Goal: Transaction & Acquisition: Purchase product/service

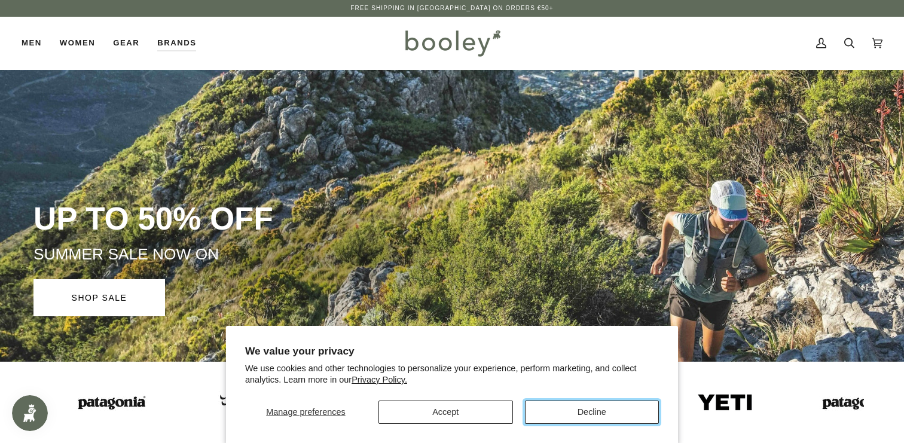
click at [569, 412] on button "Decline" at bounding box center [592, 411] width 134 height 23
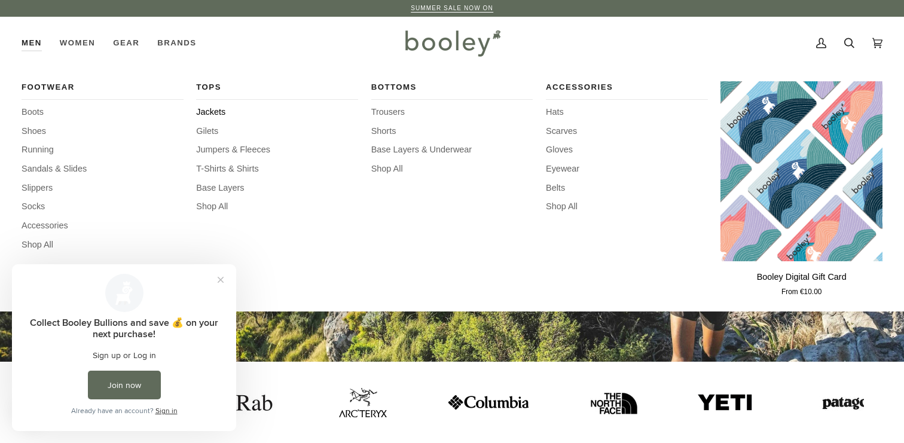
click at [202, 111] on span "Jackets" at bounding box center [277, 112] width 162 height 13
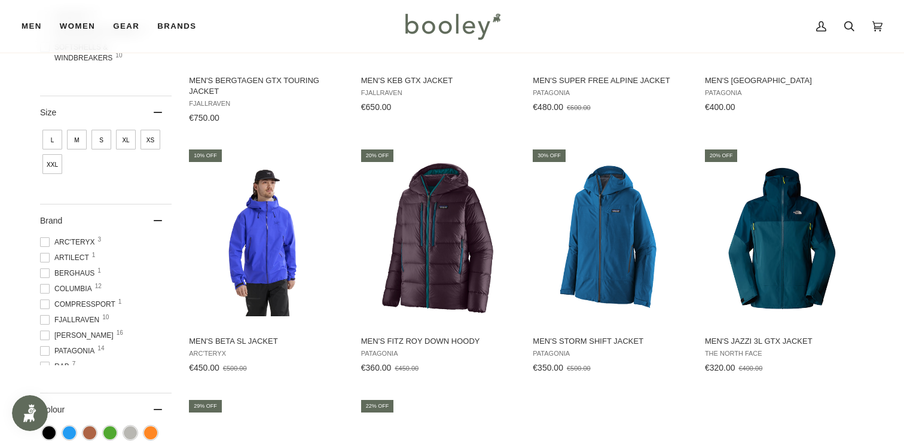
scroll to position [340, 0]
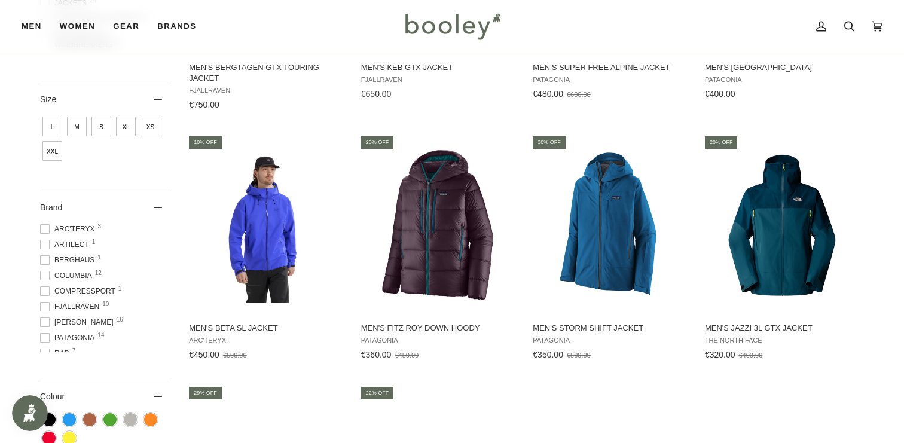
click at [45, 228] on span at bounding box center [45, 229] width 10 height 10
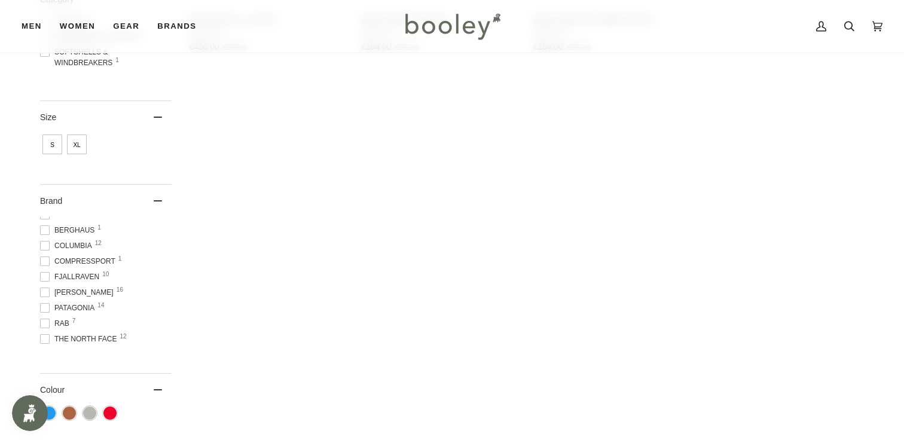
scroll to position [27, 0]
click at [45, 226] on span at bounding box center [45, 226] width 10 height 10
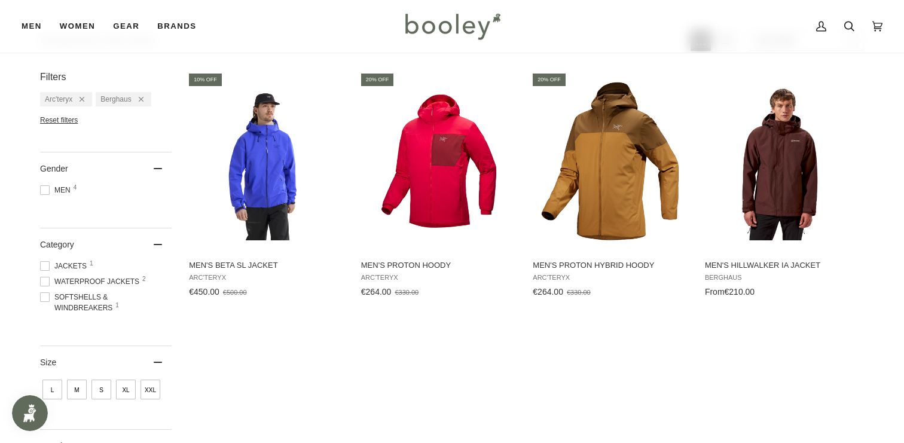
scroll to position [27, 0]
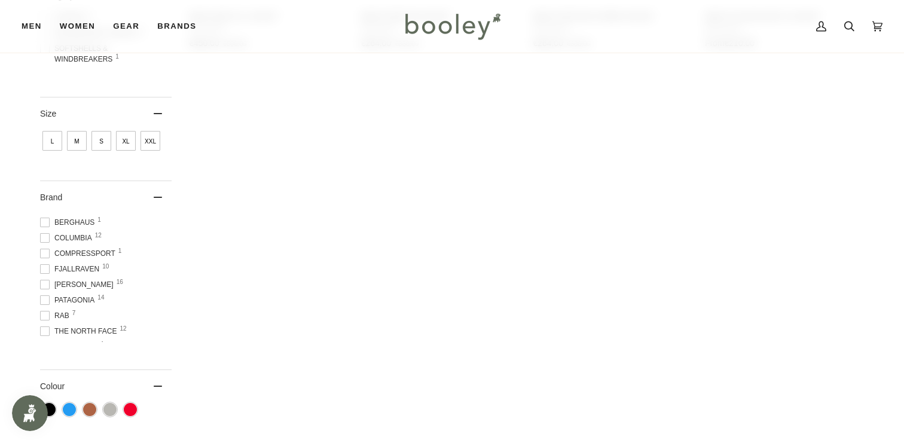
click at [45, 236] on span at bounding box center [45, 238] width 10 height 10
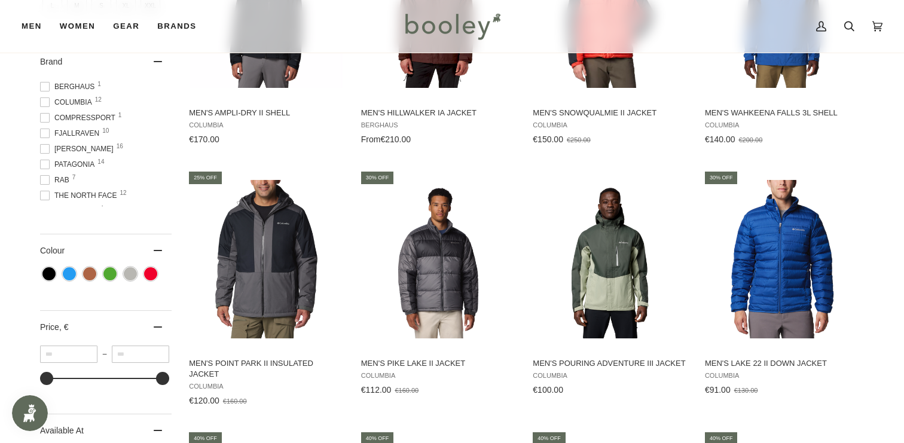
scroll to position [556, 0]
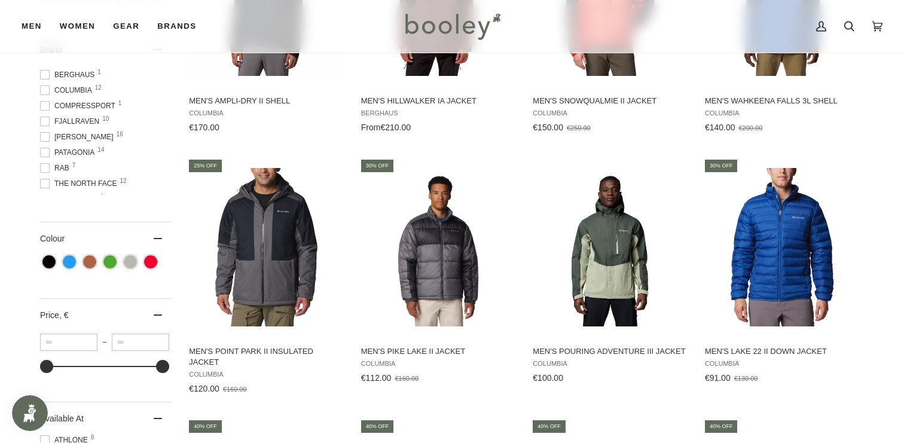
click at [45, 151] on span at bounding box center [45, 153] width 10 height 10
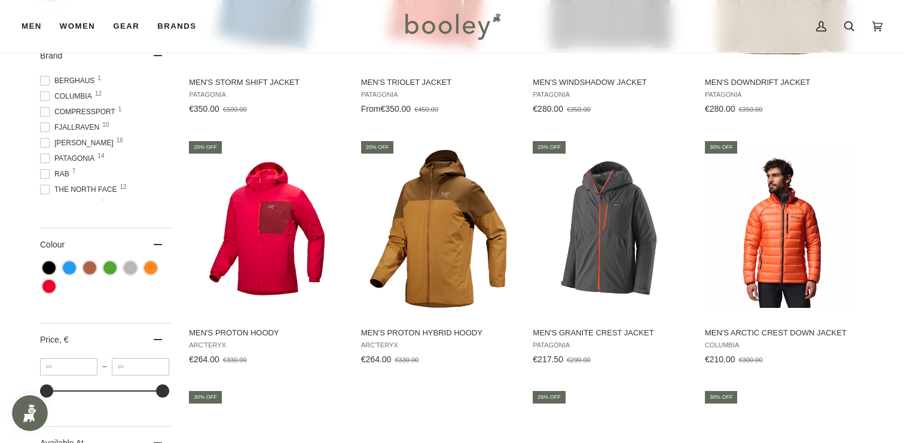
scroll to position [580, 0]
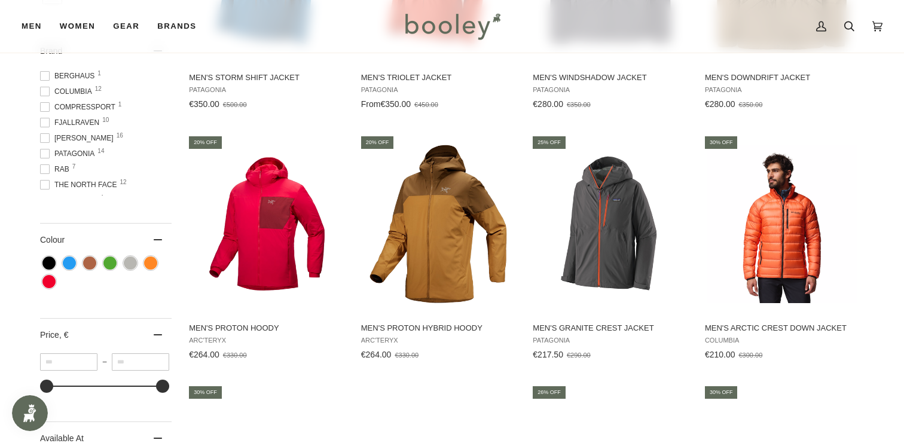
click at [47, 169] on span at bounding box center [45, 169] width 10 height 10
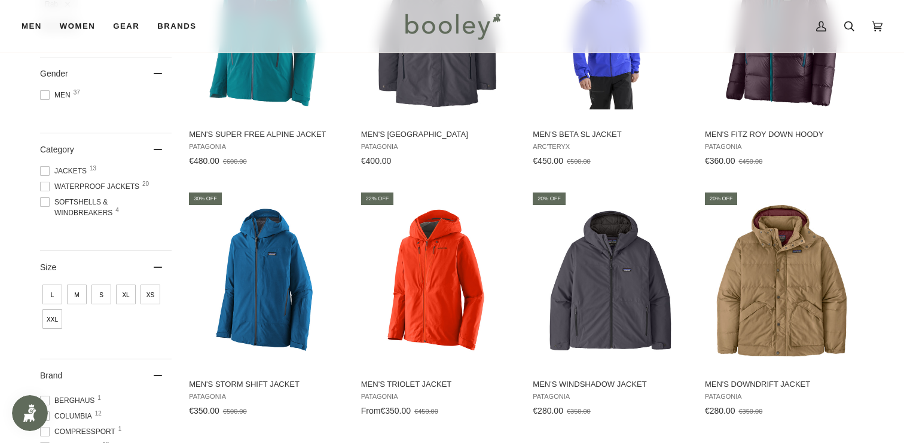
scroll to position [268, 0]
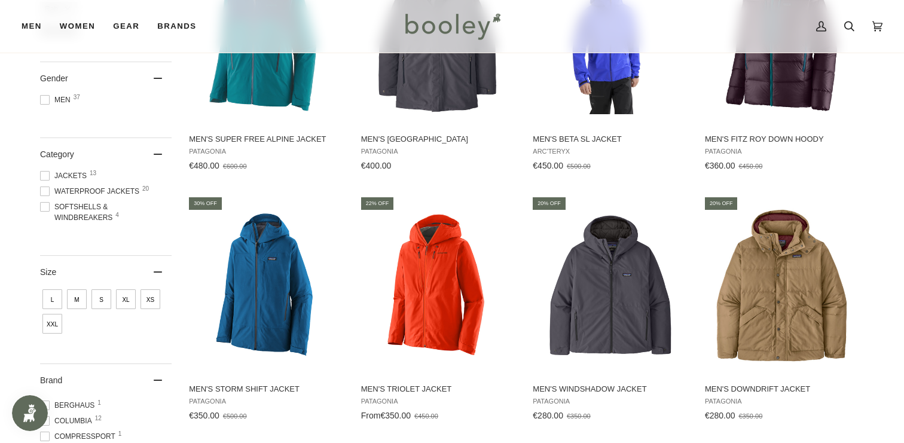
click at [44, 192] on span at bounding box center [45, 191] width 10 height 10
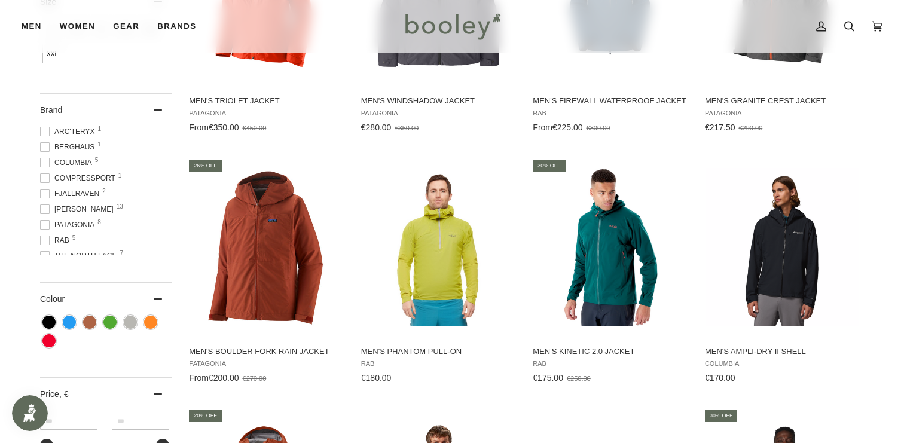
scroll to position [556, 0]
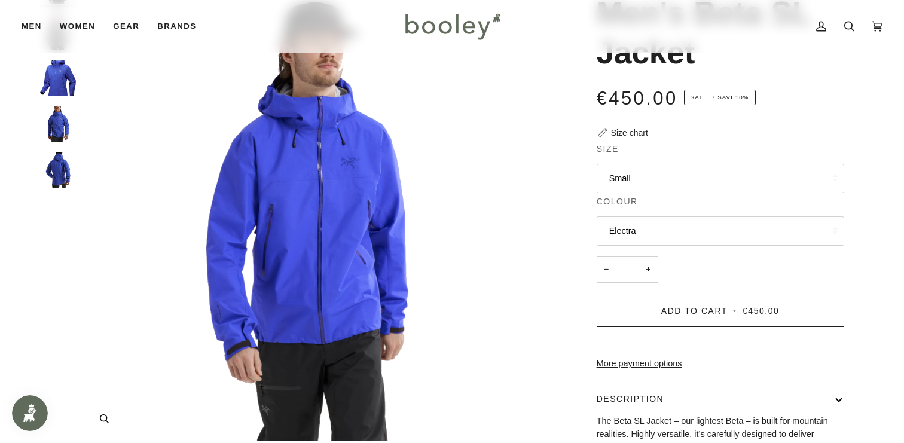
scroll to position [116, 0]
click at [634, 229] on button "Electra" at bounding box center [719, 230] width 247 height 29
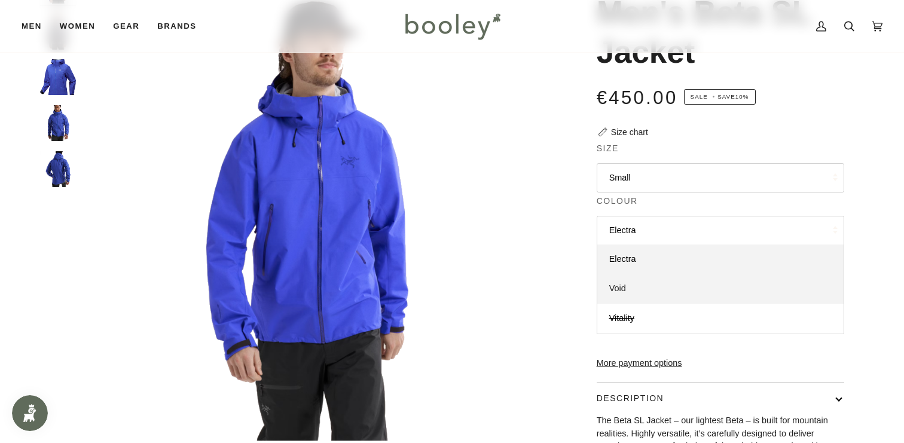
click at [620, 288] on span "Void" at bounding box center [617, 288] width 17 height 10
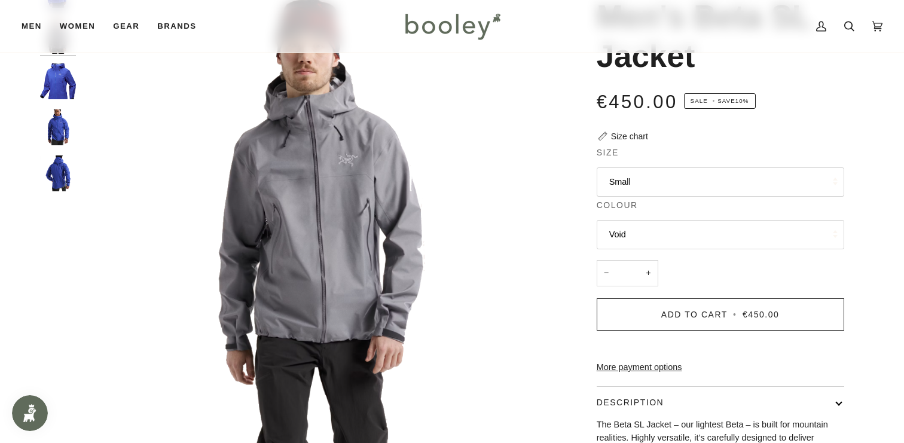
scroll to position [74, 0]
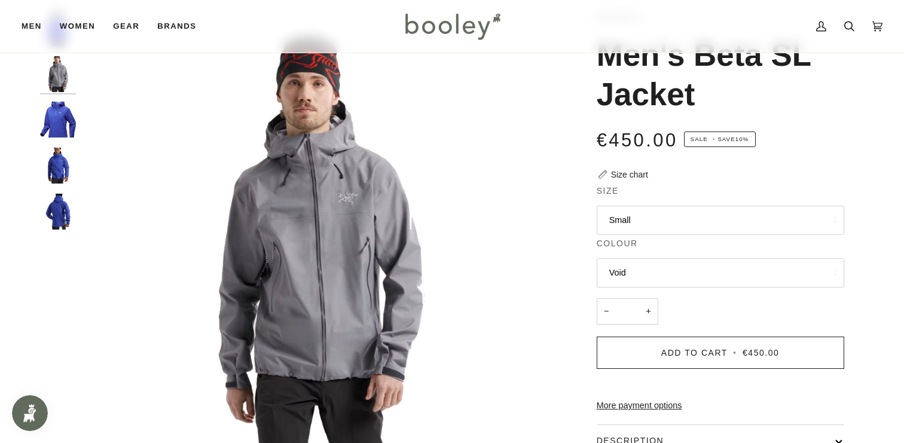
click at [618, 173] on div "Size chart" at bounding box center [629, 175] width 37 height 13
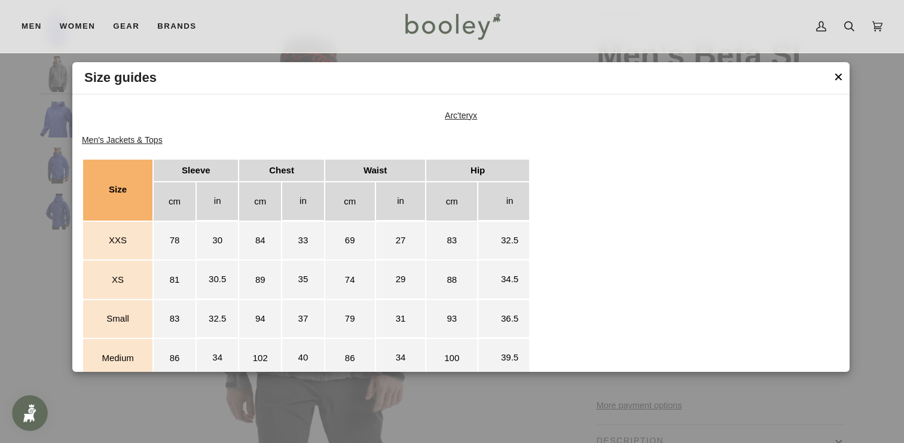
click at [840, 81] on button "✕" at bounding box center [838, 77] width 10 height 18
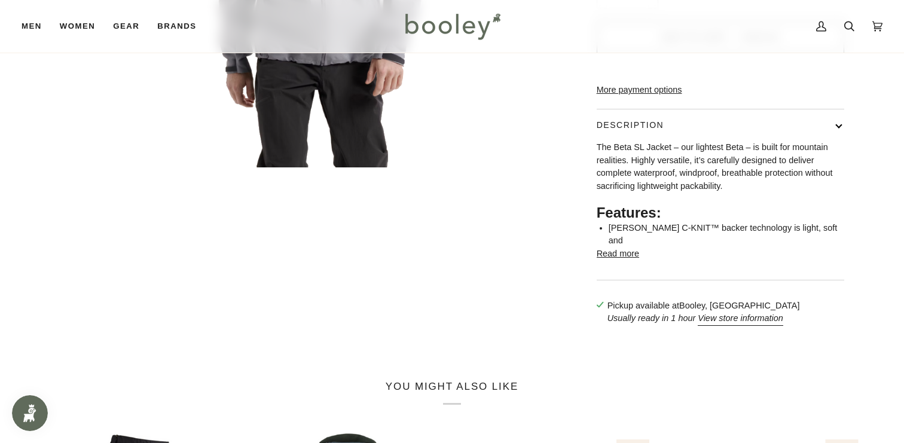
scroll to position [390, 0]
click at [690, 172] on p "The Beta SL Jacket – our lightest Beta – is built for mountain realities. Highl…" at bounding box center [719, 166] width 247 height 52
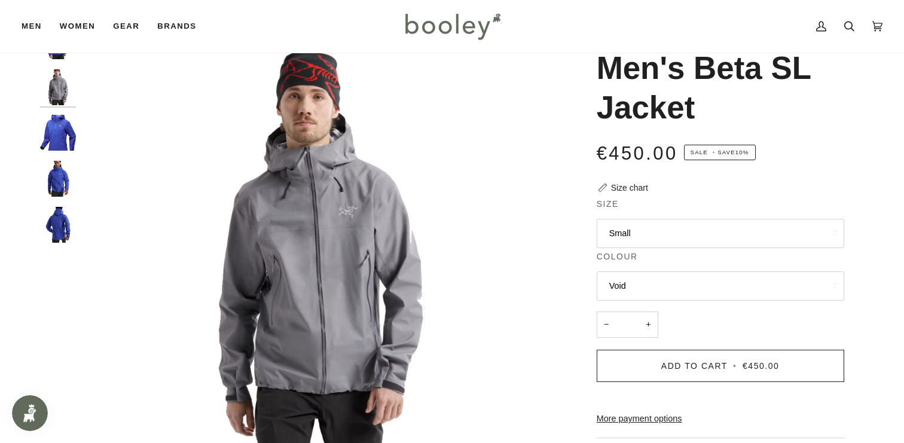
scroll to position [65, 0]
